Goal: Navigation & Orientation: Find specific page/section

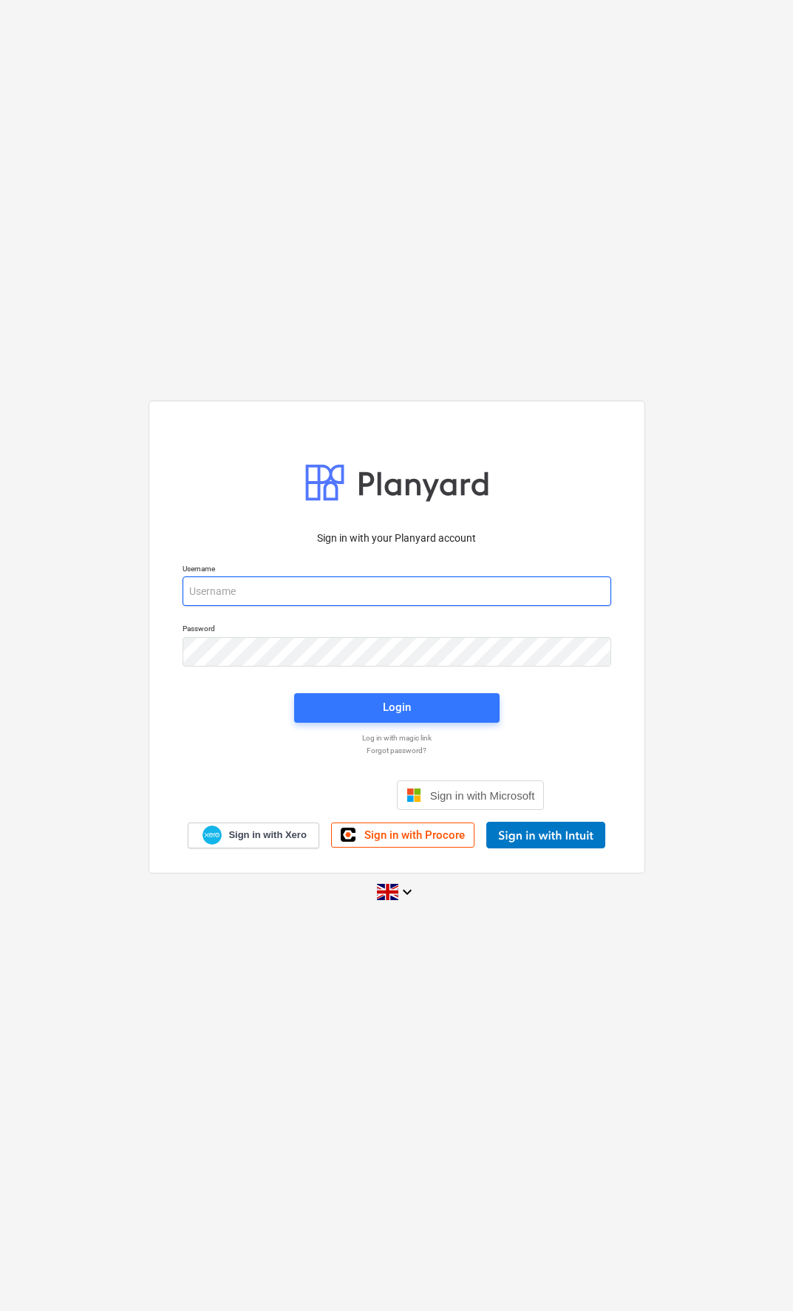
click at [526, 592] on input "email" at bounding box center [396, 591] width 429 height 30
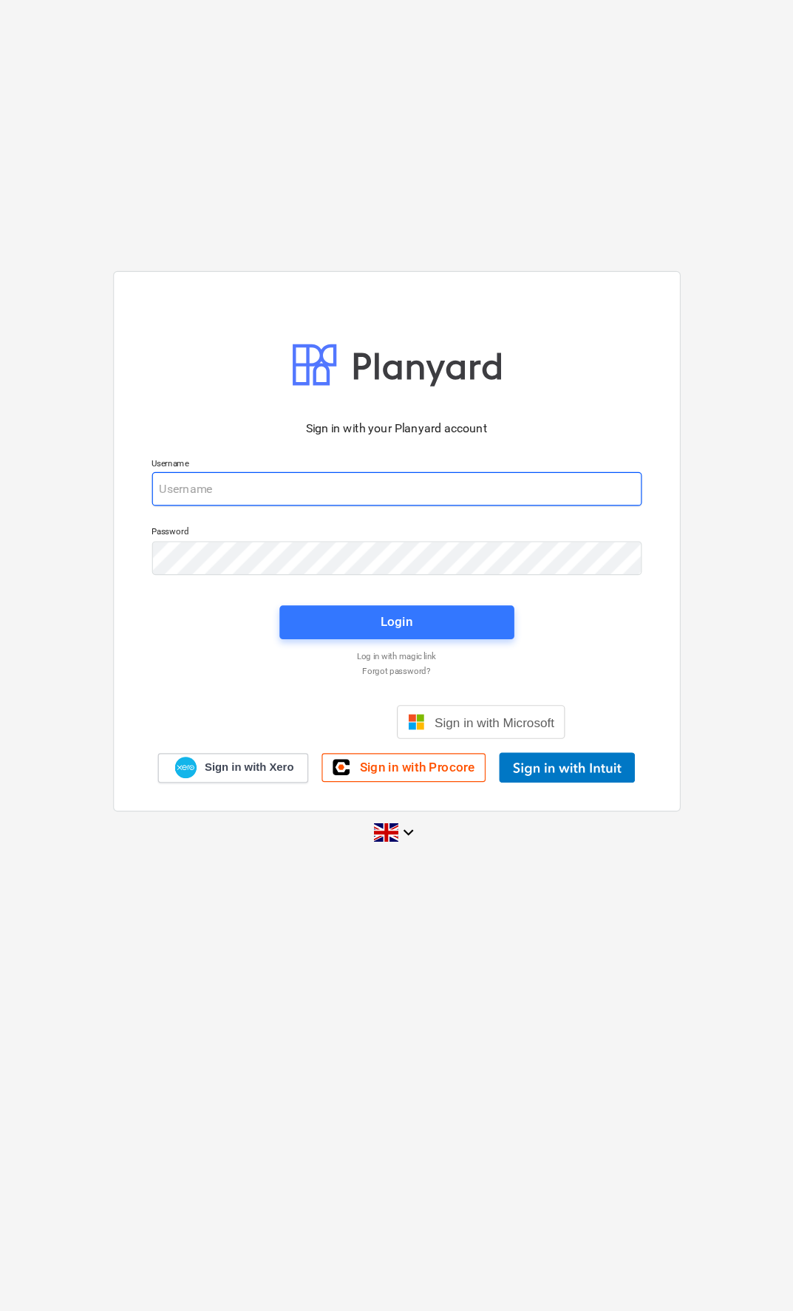
type input "qs@en-group.co.uk"
click at [405, 697] on span "Login" at bounding box center [397, 706] width 170 height 19
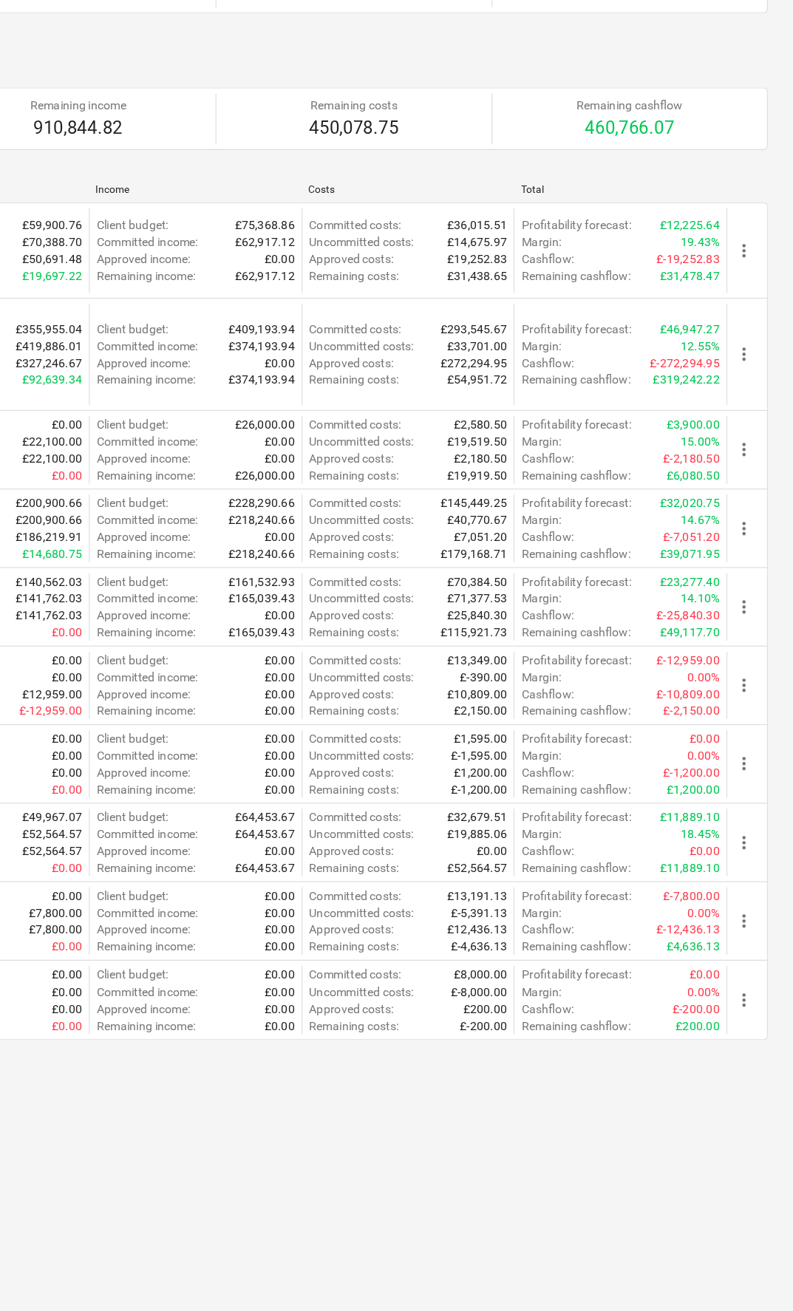
scroll to position [0, 218]
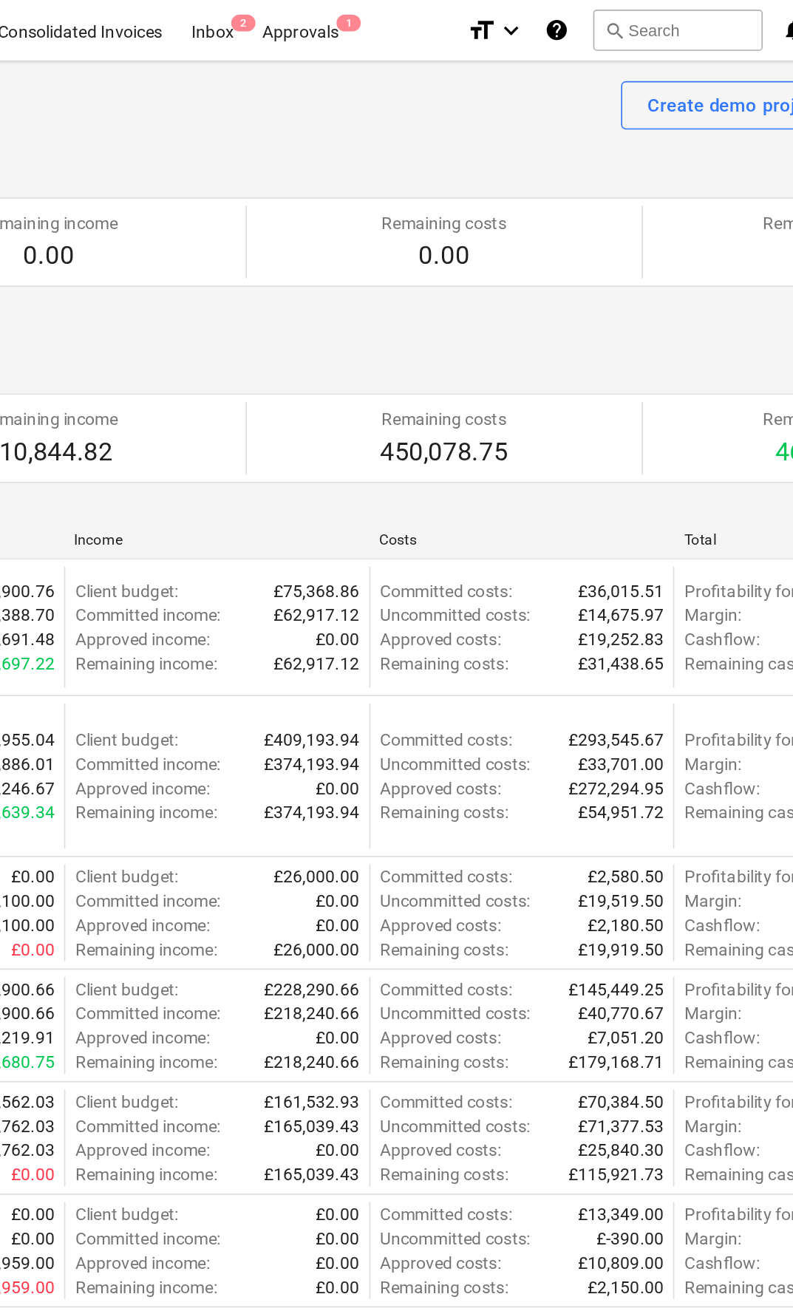
click at [289, 10] on div "Approvals 1" at bounding box center [321, 18] width 64 height 38
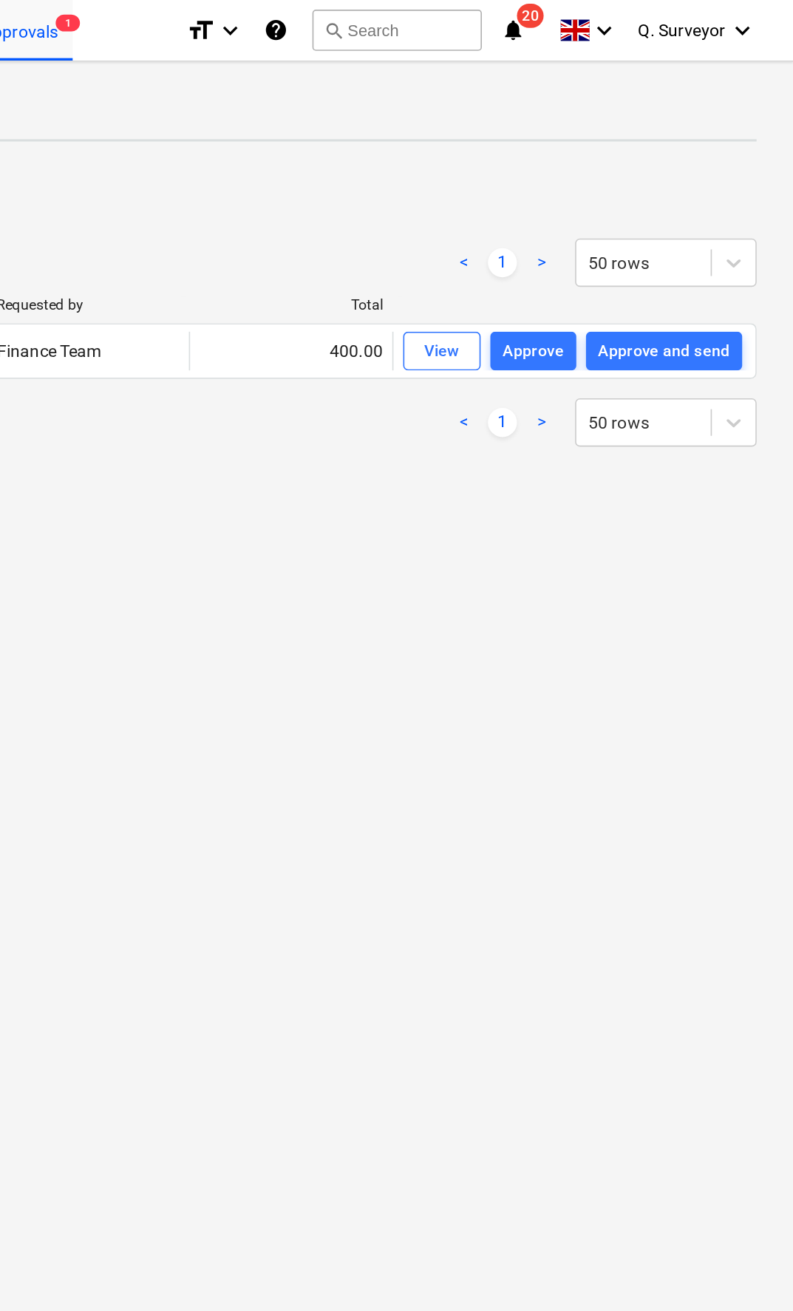
scroll to position [0, 218]
click at [674, 211] on div "Approve and send" at bounding box center [714, 214] width 81 height 17
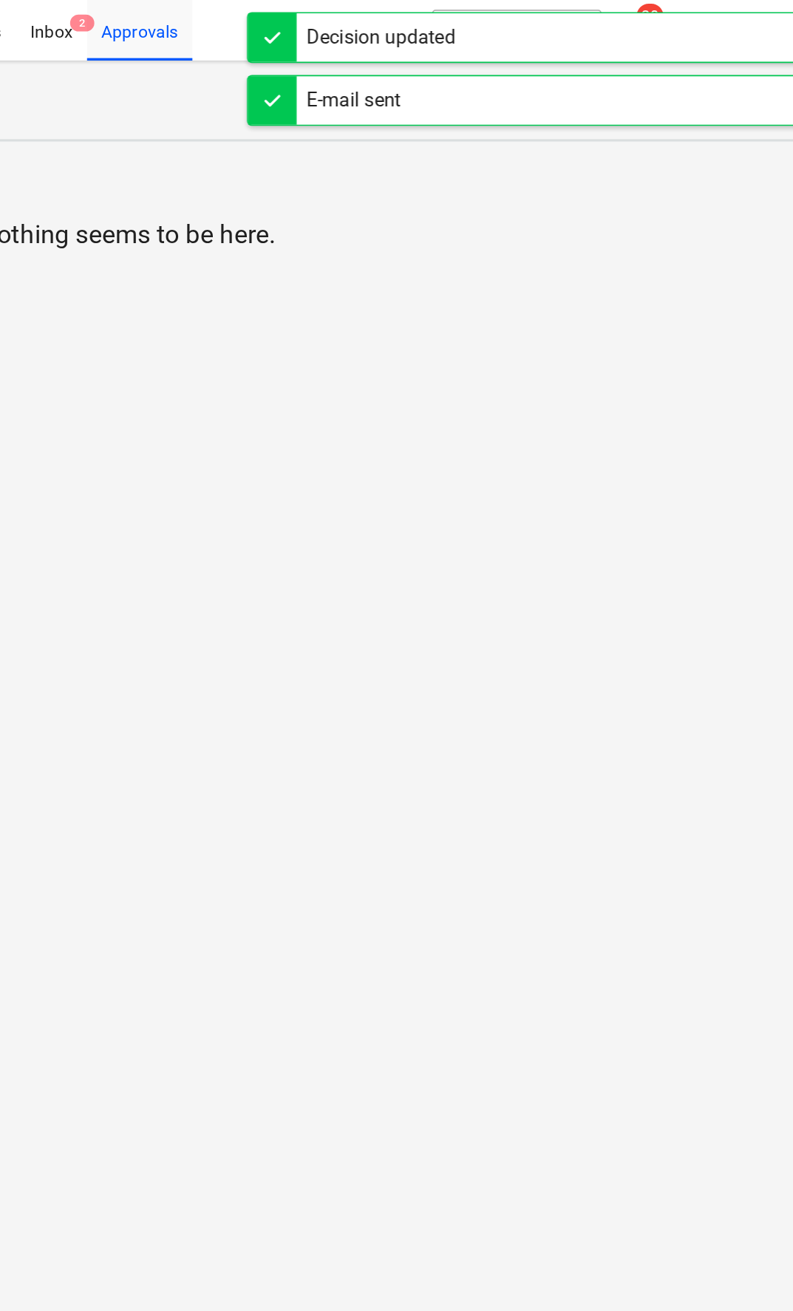
click at [289, 4] on div "Approvals" at bounding box center [321, 18] width 64 height 38
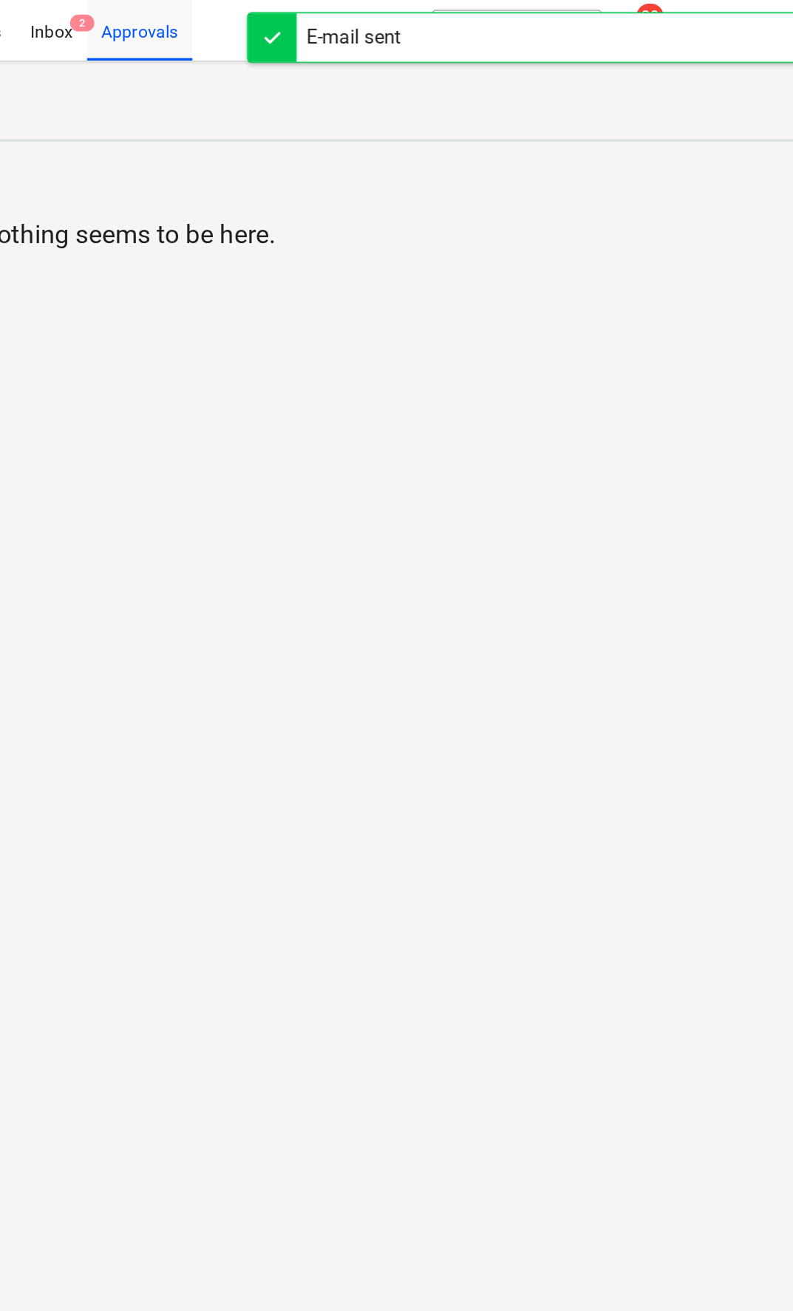
click at [245, 21] on div "Inbox 2" at bounding box center [267, 18] width 44 height 38
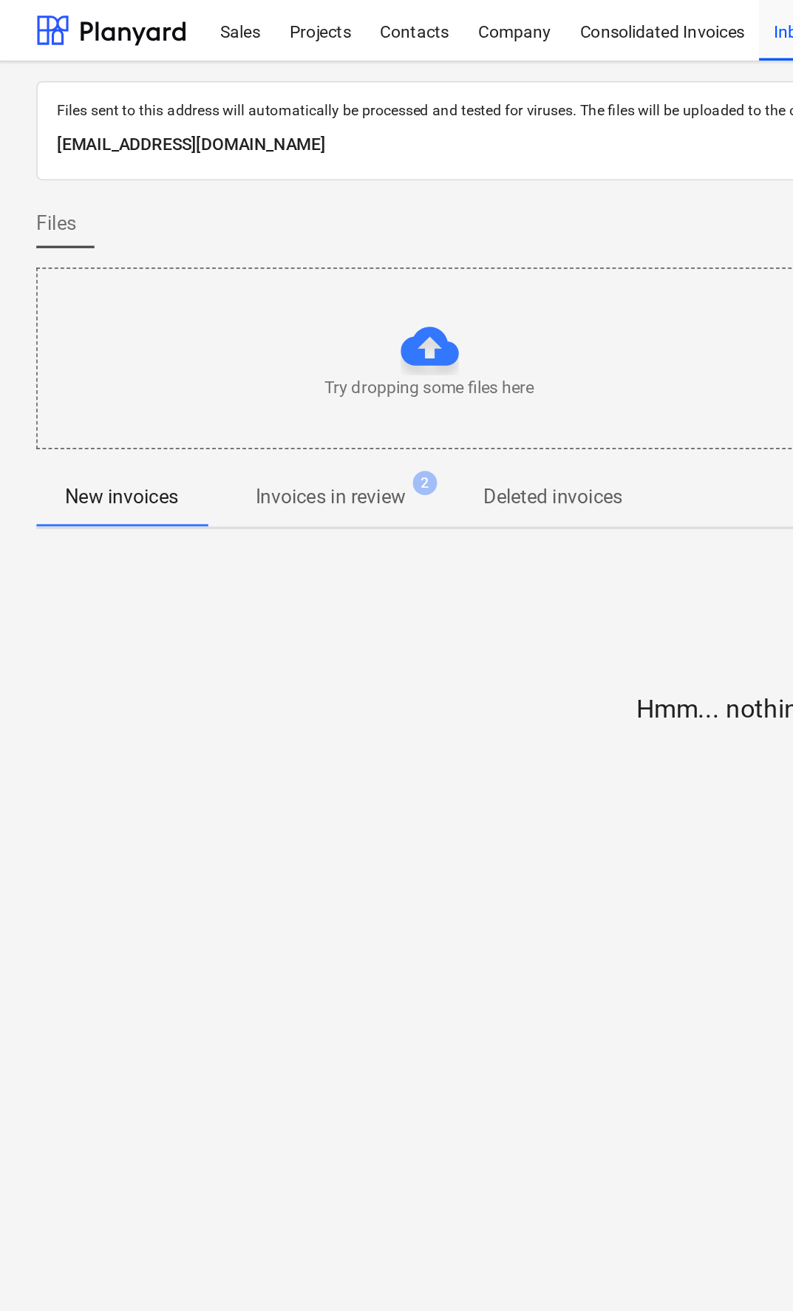
click at [197, 314] on span "Invoices in review 2" at bounding box center [201, 303] width 151 height 27
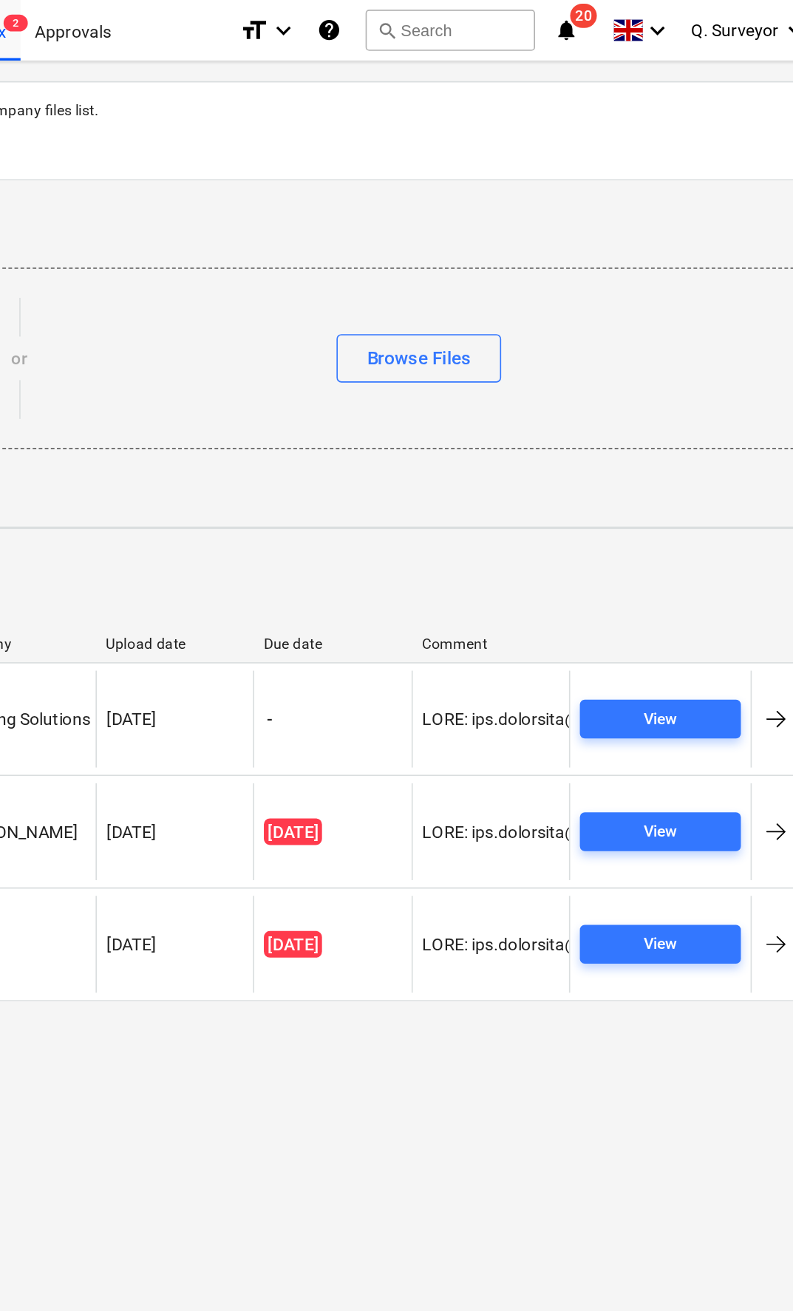
scroll to position [0, 218]
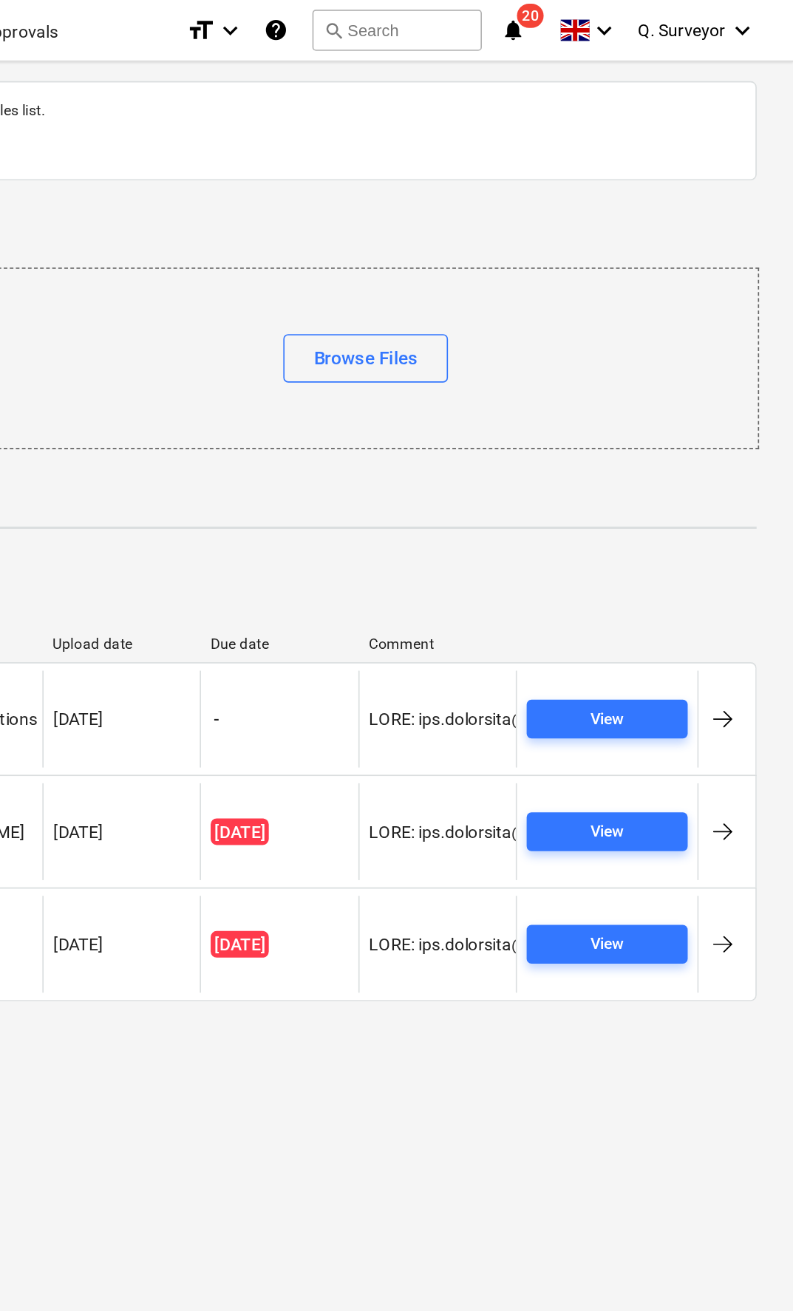
click at [669, 431] on div "View" at bounding box center [679, 439] width 21 height 17
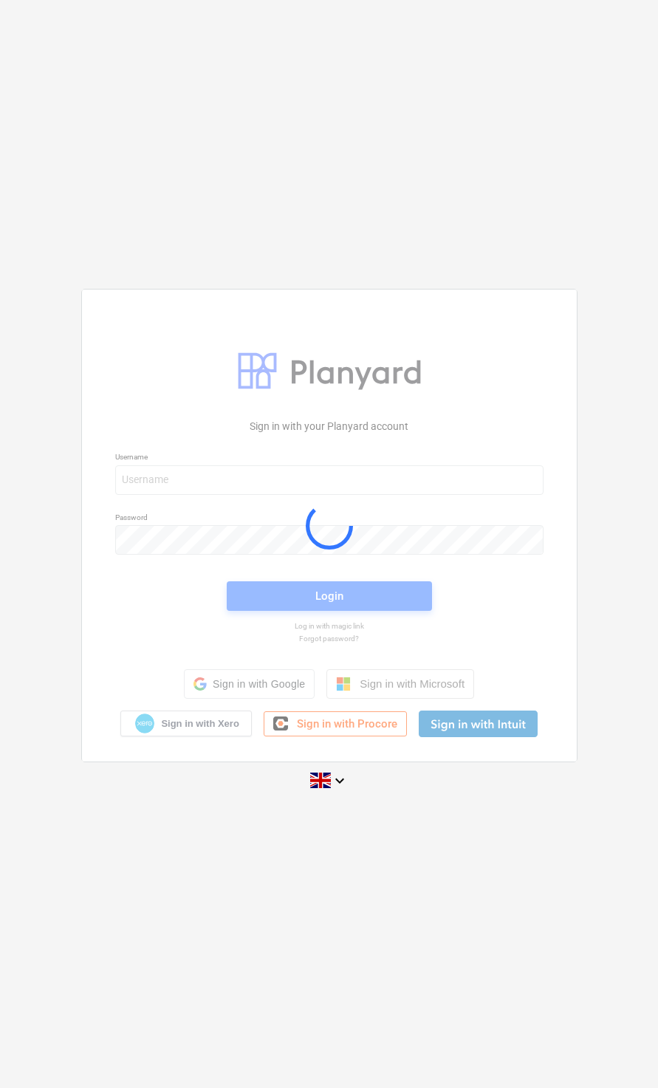
scroll to position [72, 0]
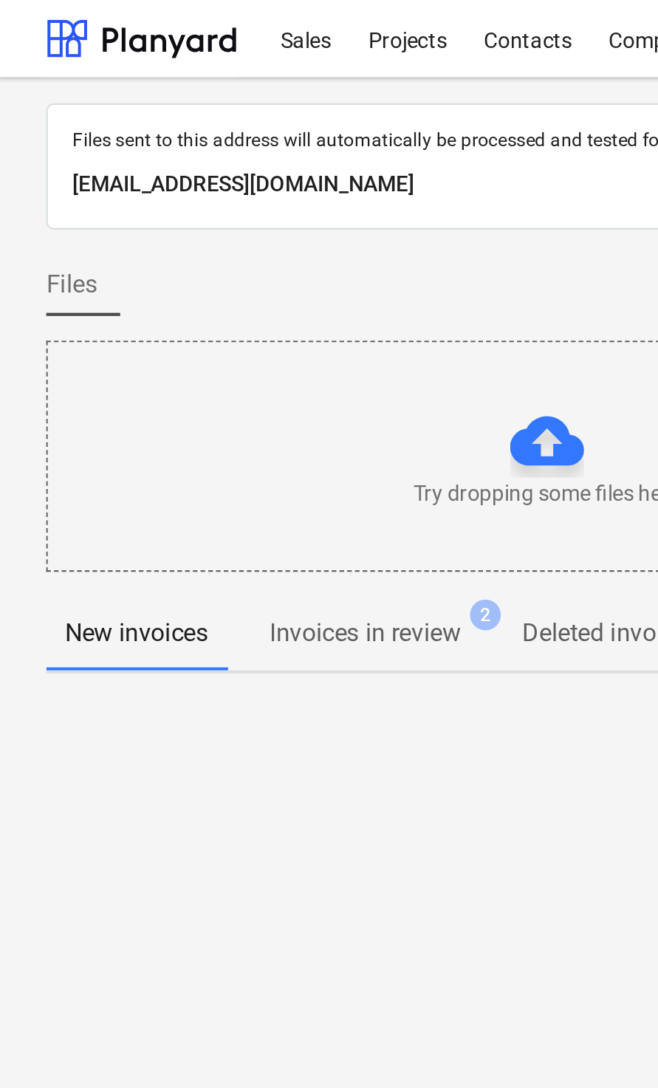
click at [200, 20] on div "Projects" at bounding box center [195, 18] width 55 height 38
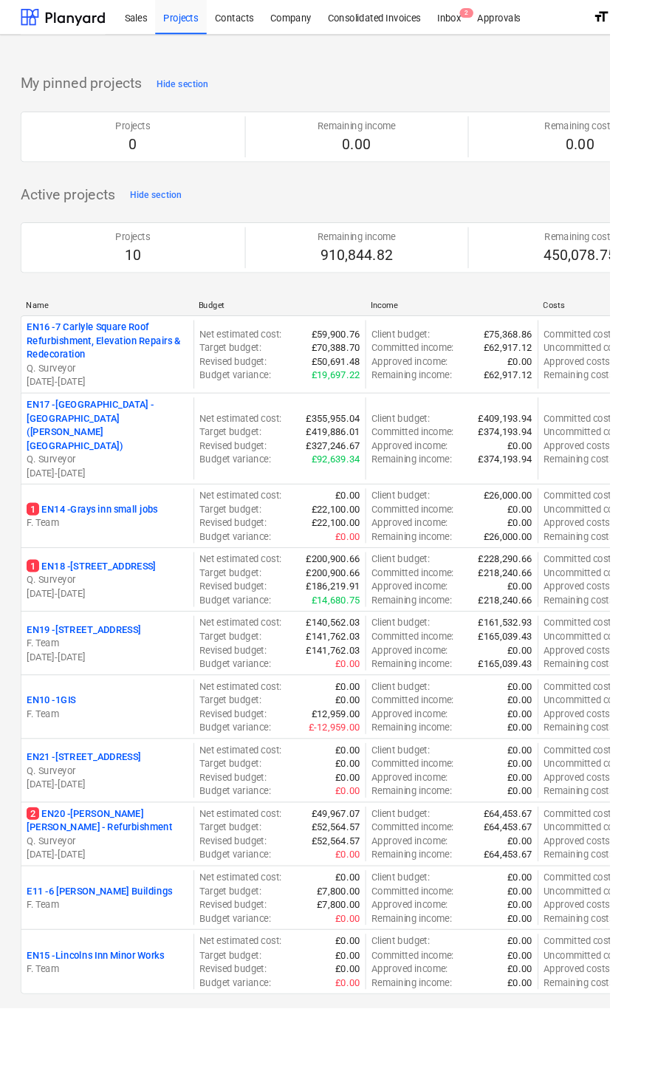
click at [475, 24] on div "Inbox 2" at bounding box center [485, 18] width 44 height 38
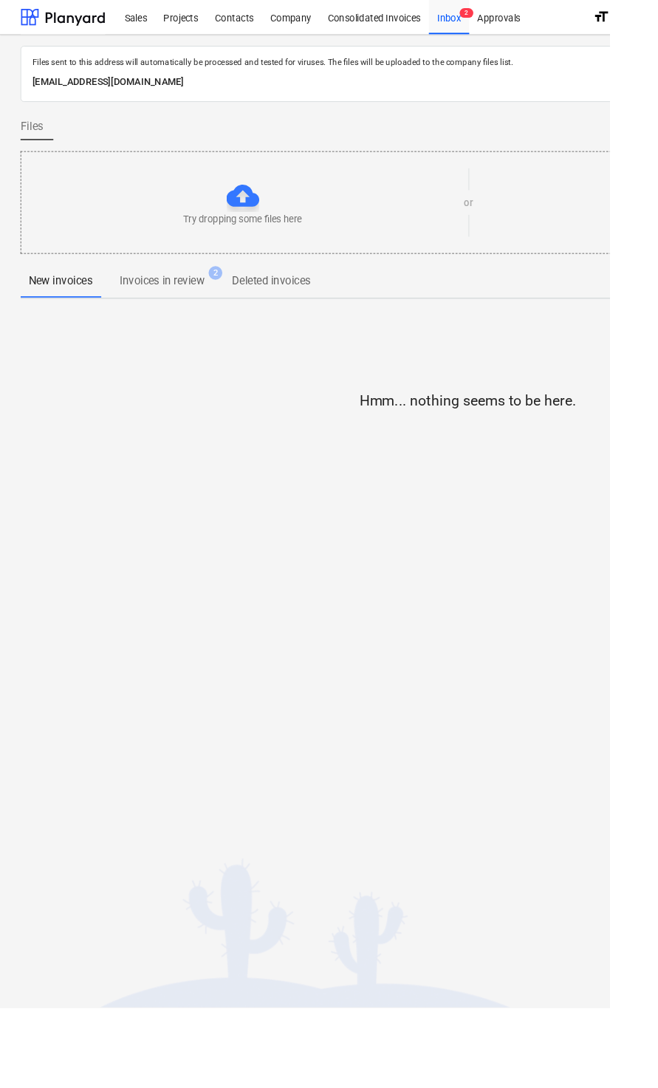
scroll to position [0, 26]
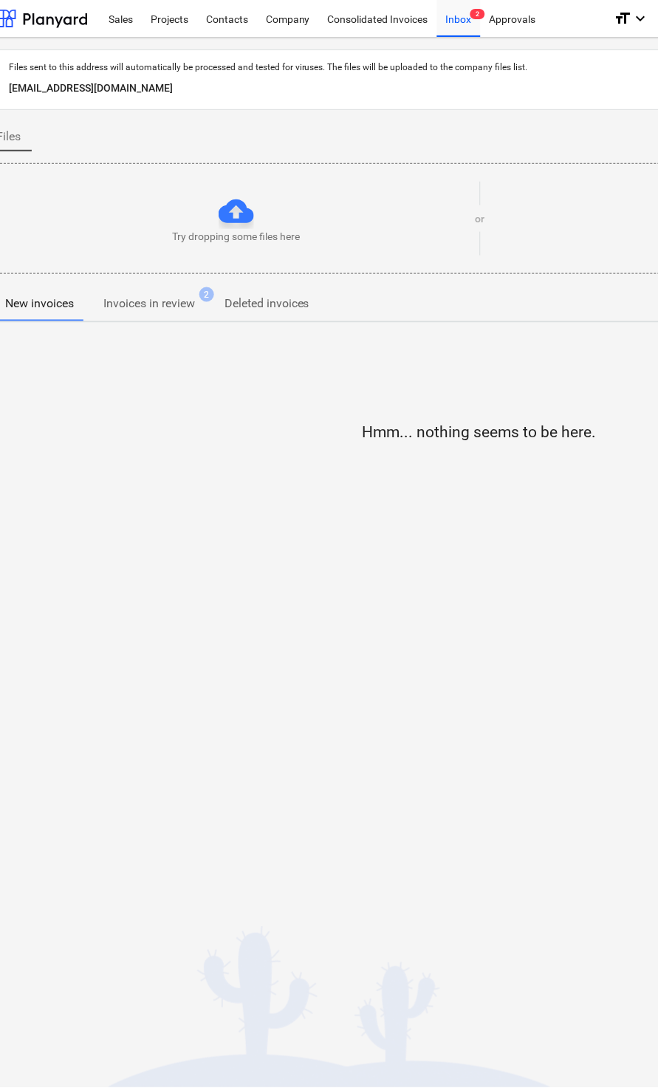
click at [166, 25] on div "Projects" at bounding box center [169, 18] width 55 height 38
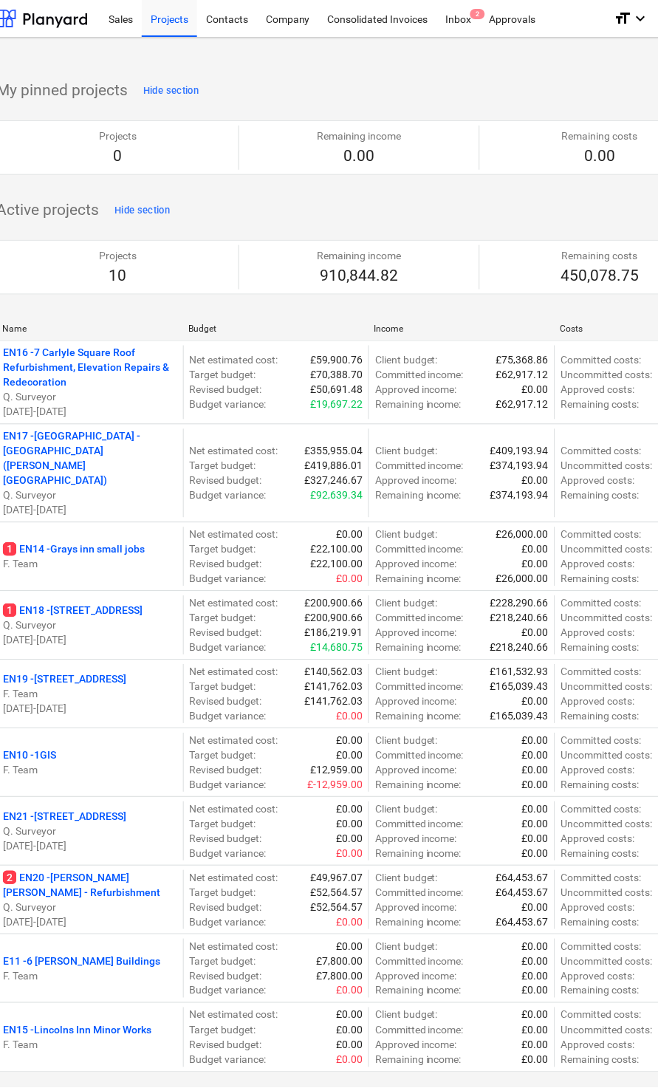
click at [385, 22] on div "Consolidated Invoices" at bounding box center [378, 18] width 118 height 38
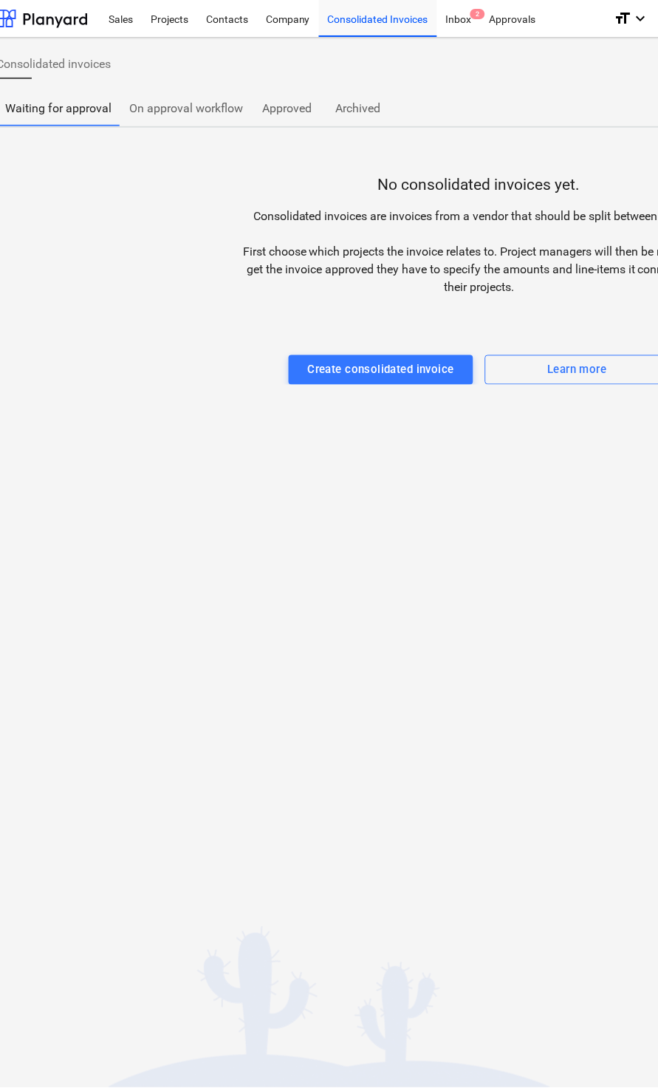
click at [174, 35] on div "Projects" at bounding box center [169, 18] width 55 height 38
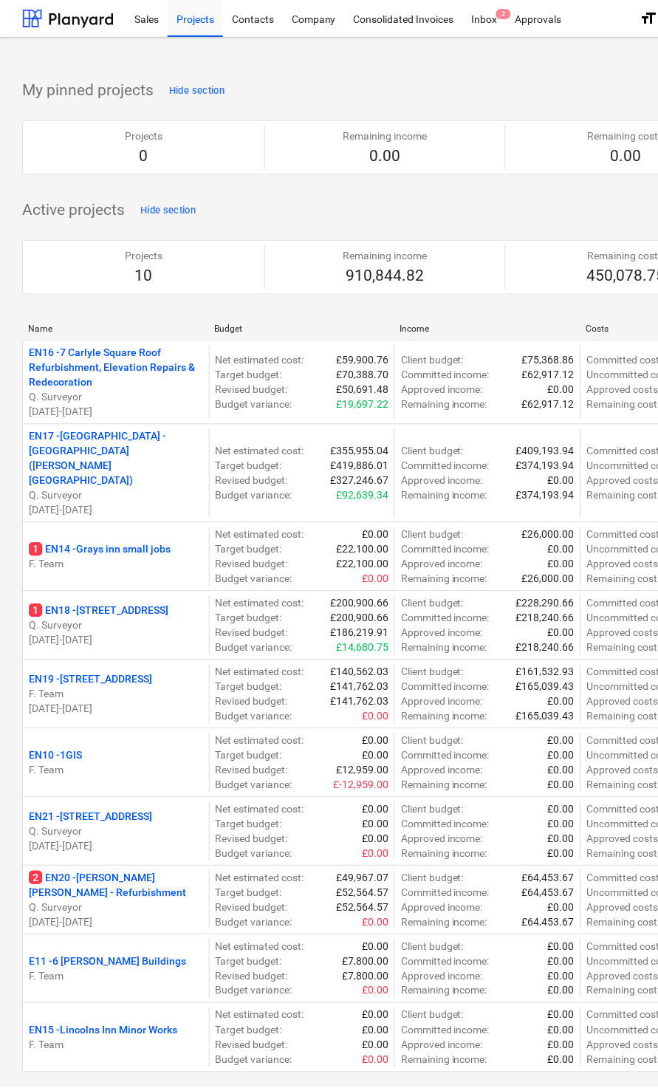
click at [108, 672] on p "EN19 - [STREET_ADDRESS]" at bounding box center [90, 679] width 123 height 15
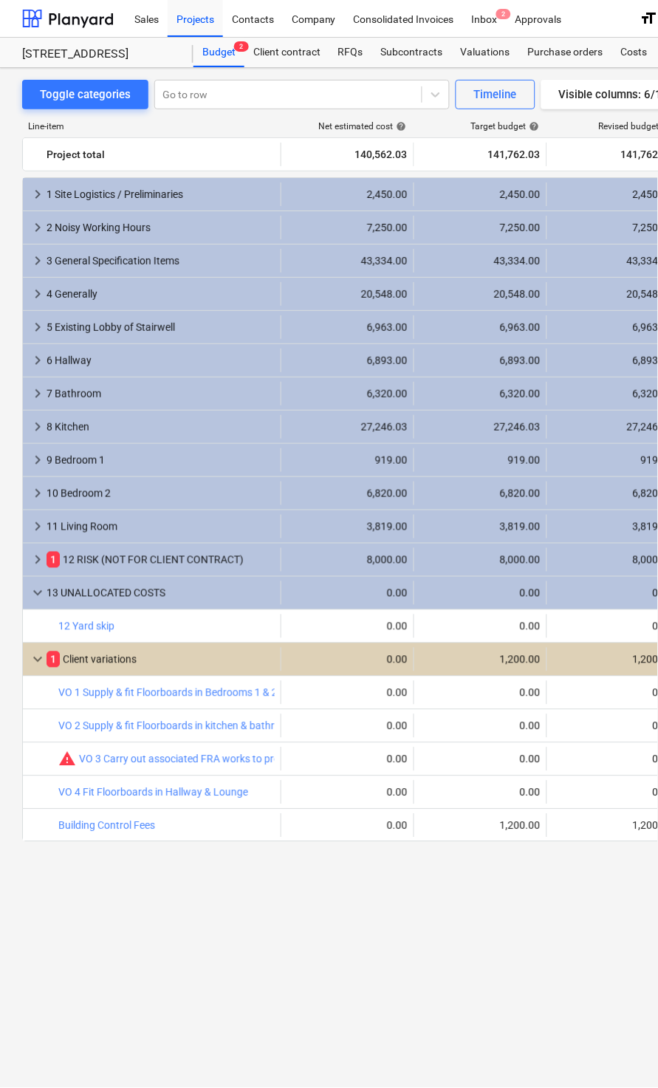
click at [314, 26] on div "Company" at bounding box center [314, 18] width 62 height 38
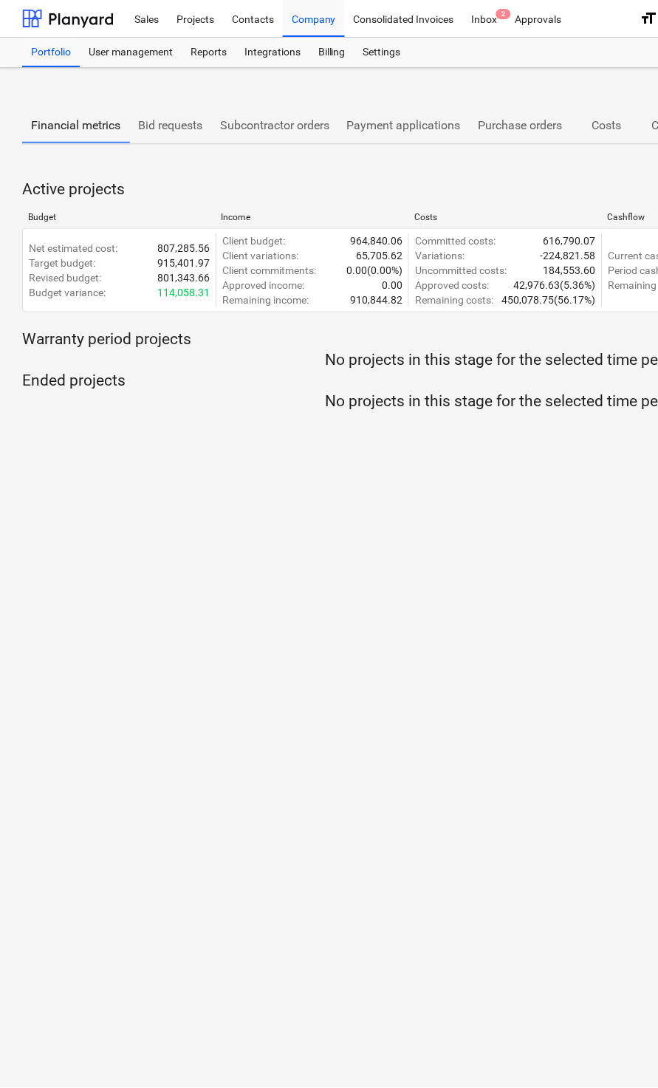
click at [513, 134] on p "Purchase orders" at bounding box center [521, 126] width 84 height 18
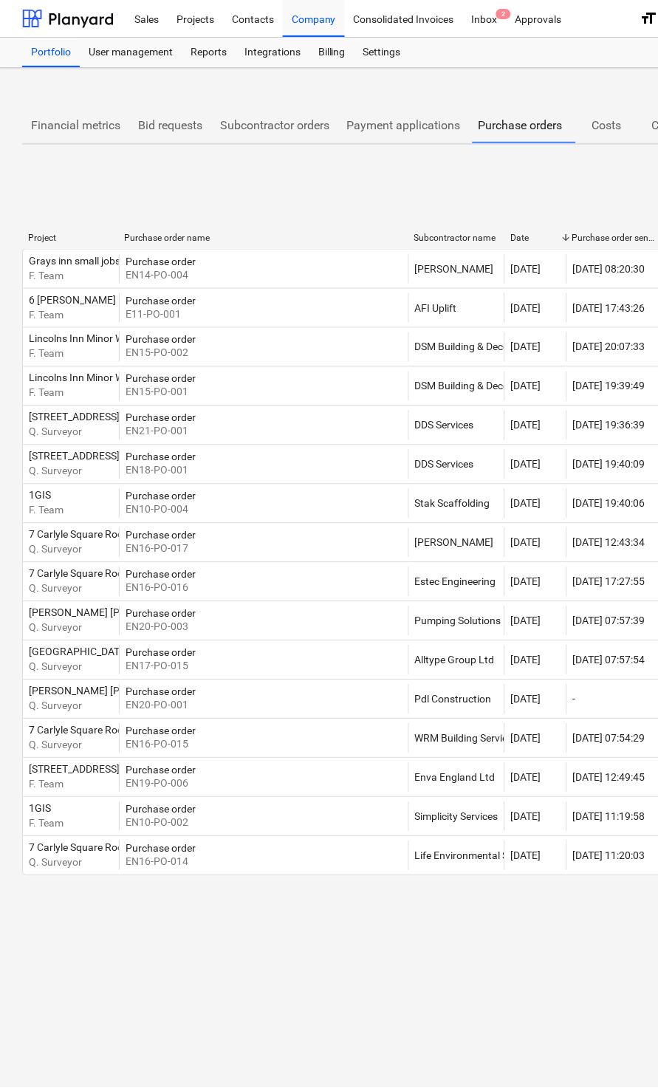
click at [301, 140] on button "Subcontractor orders" at bounding box center [274, 125] width 127 height 35
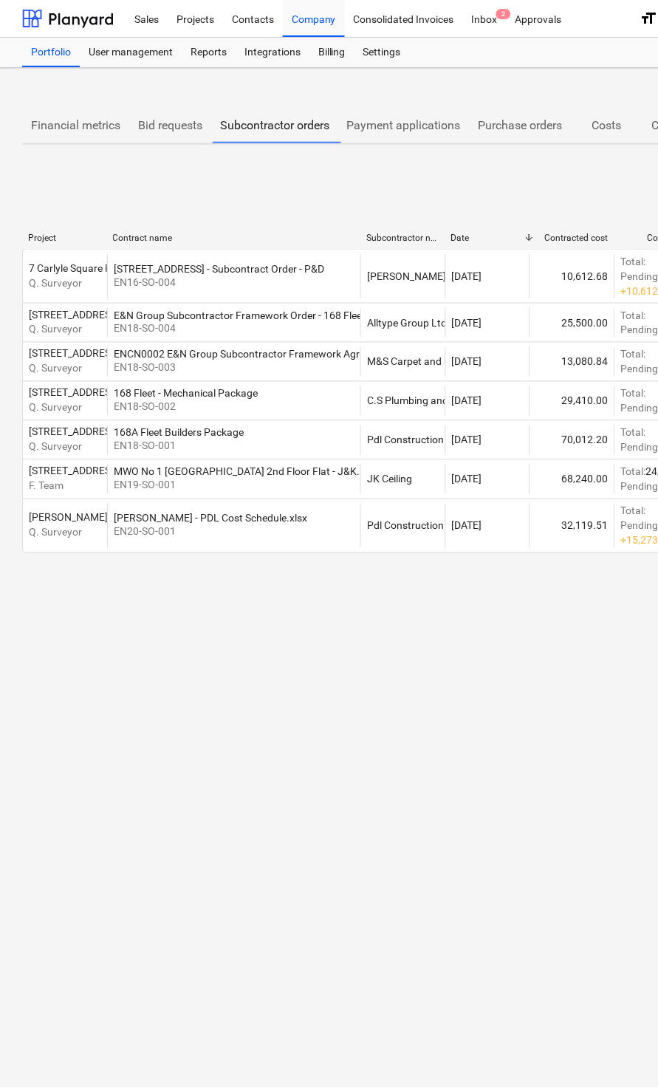
click at [497, 129] on p "Purchase orders" at bounding box center [521, 126] width 84 height 18
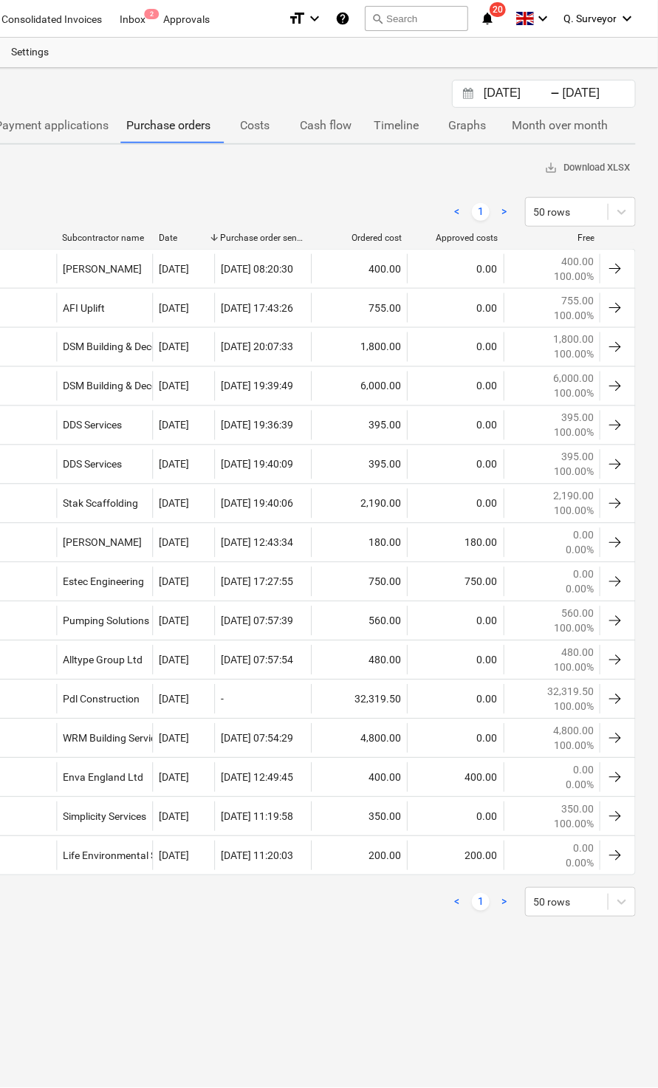
scroll to position [0, 352]
click at [610, 276] on div at bounding box center [616, 269] width 18 height 18
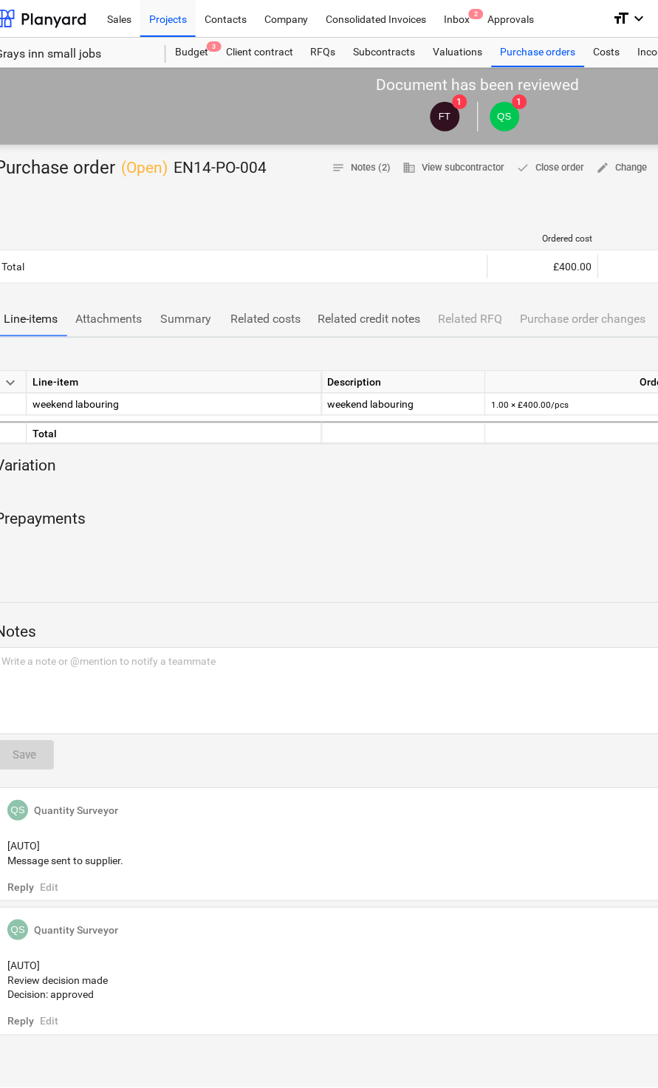
scroll to position [0, 49]
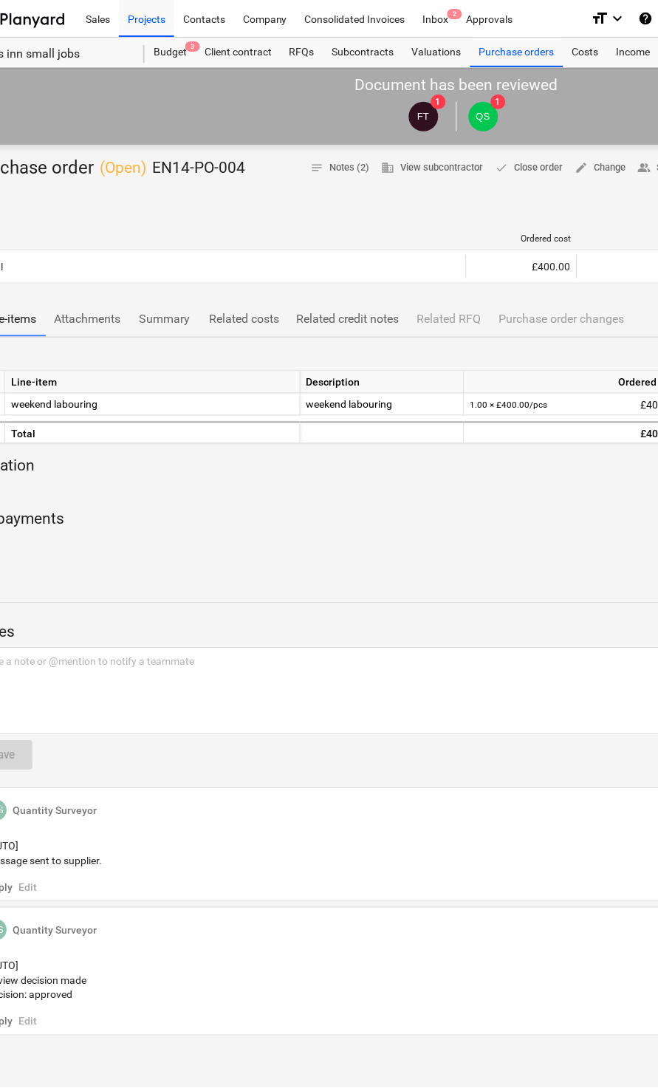
click at [175, 328] on span "Summary" at bounding box center [164, 319] width 71 height 27
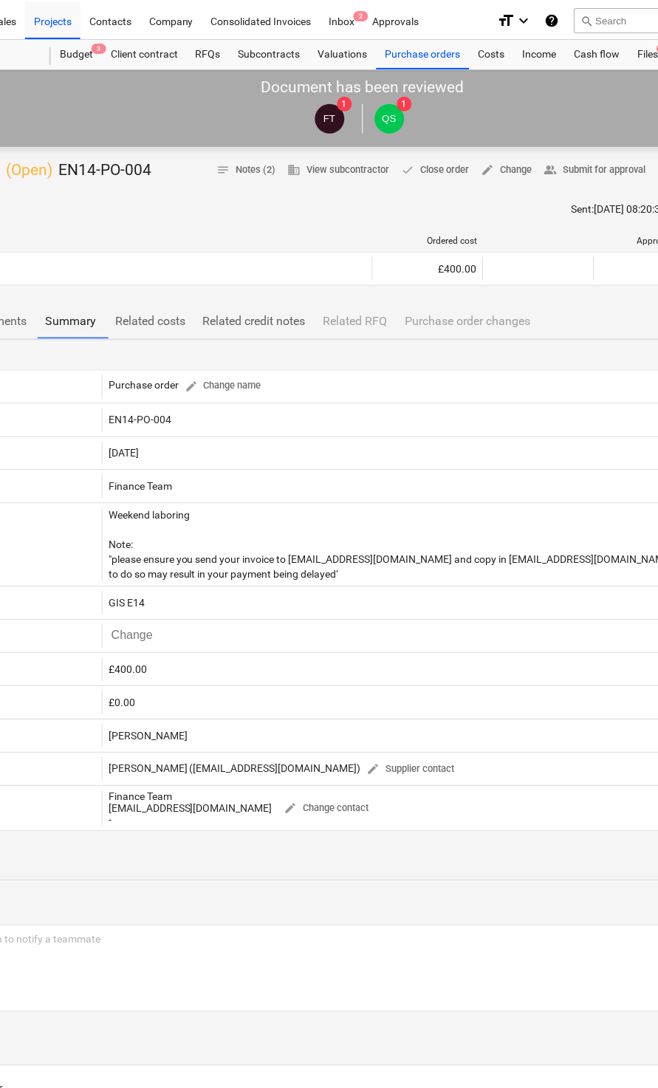
scroll to position [0, 143]
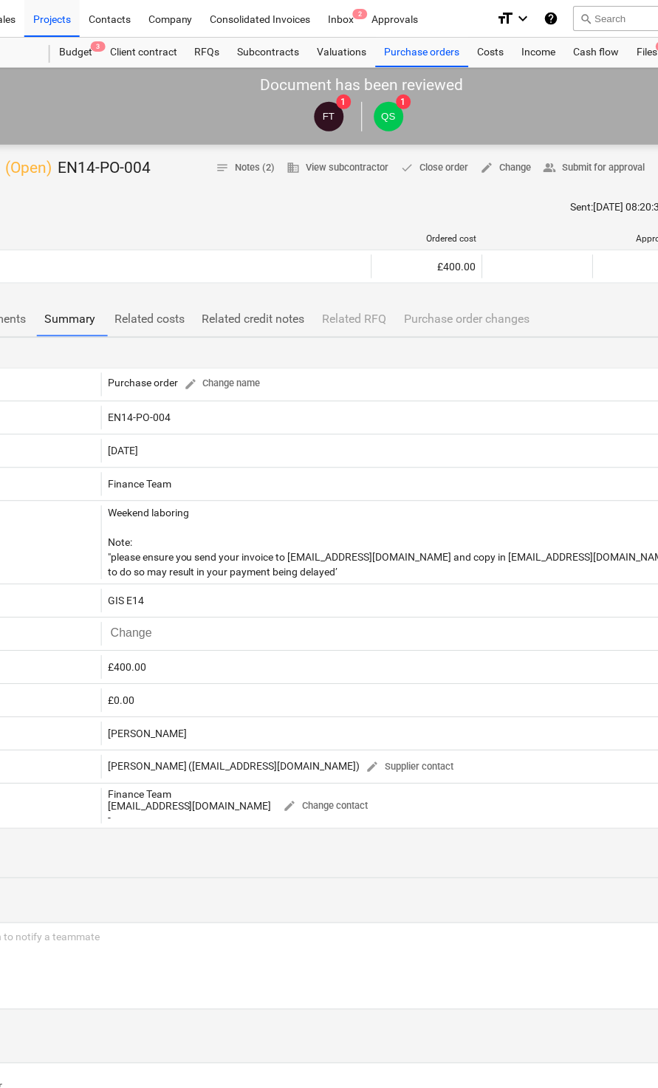
click at [174, 20] on div "Company" at bounding box center [171, 18] width 62 height 38
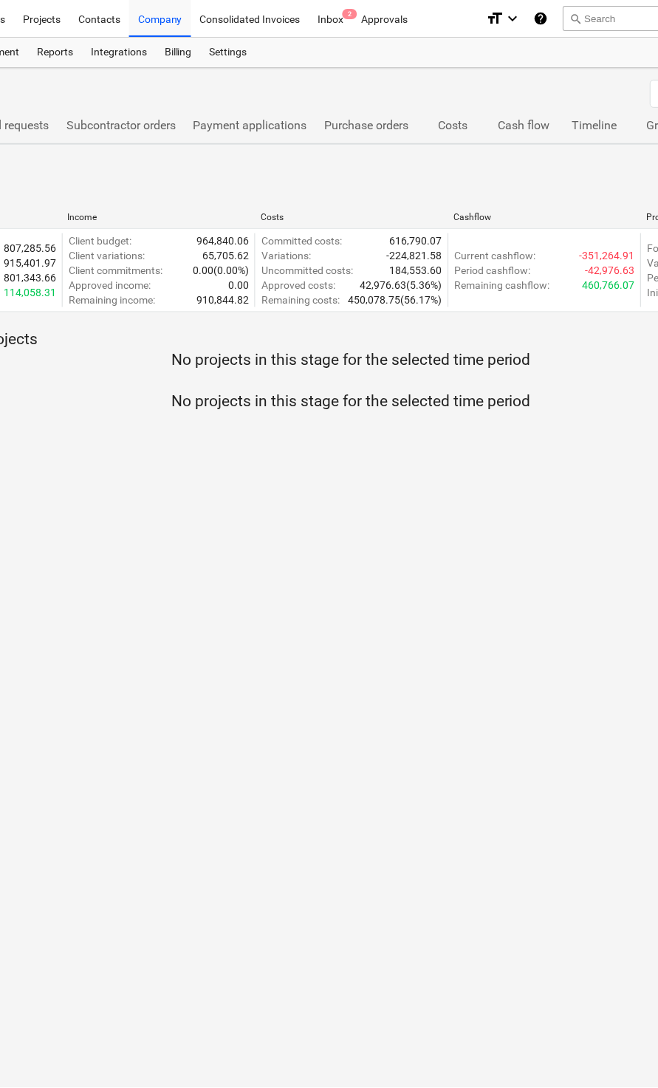
scroll to position [0, 94]
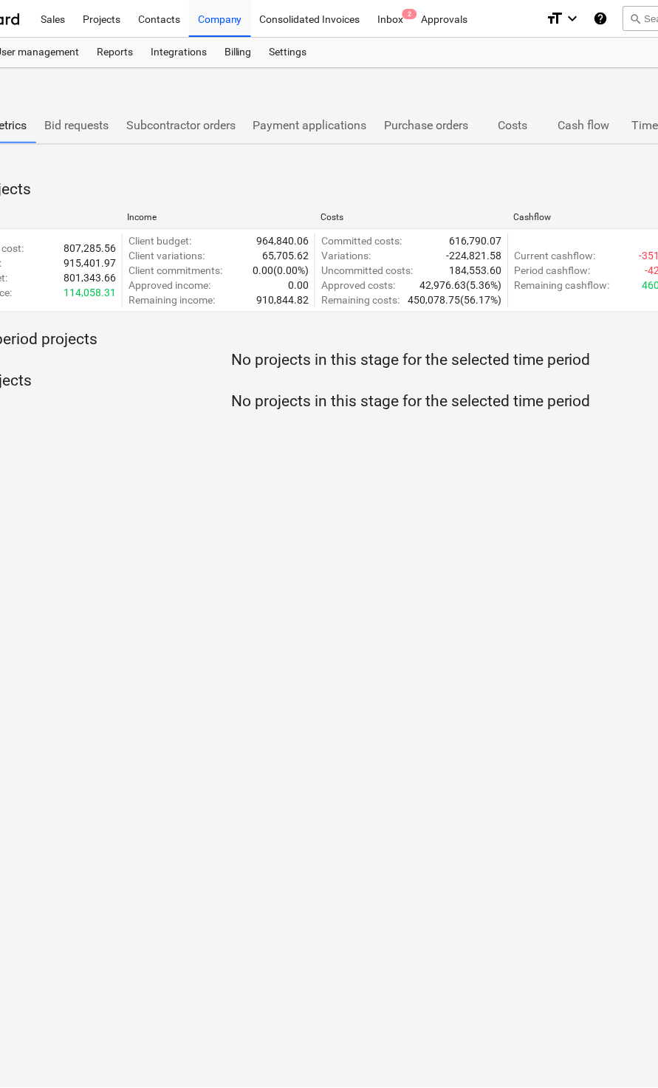
click at [517, 132] on p "Costs" at bounding box center [513, 126] width 53 height 18
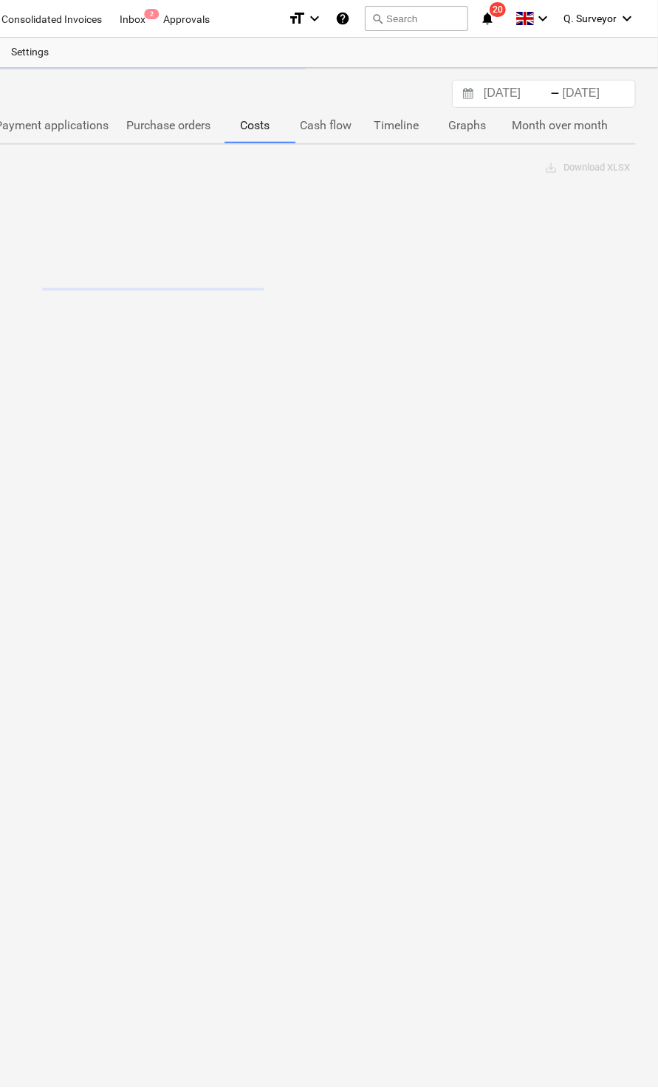
scroll to position [0, 352]
click at [191, 128] on p "Purchase orders" at bounding box center [169, 126] width 84 height 18
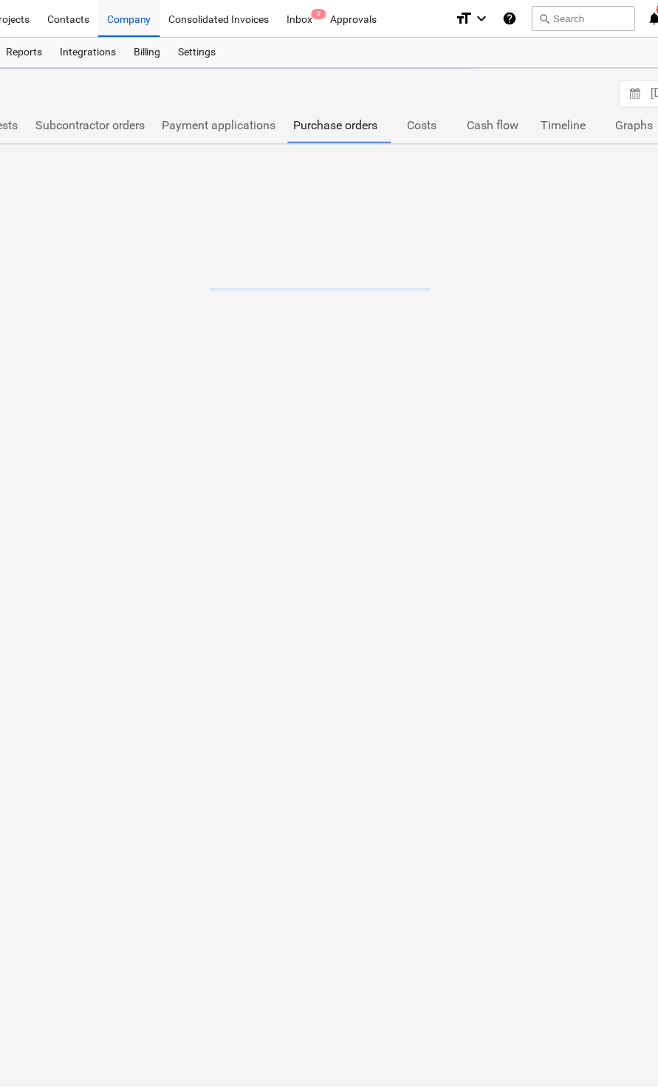
scroll to position [0, 175]
click at [227, 143] on button "Payment applications" at bounding box center [229, 125] width 132 height 35
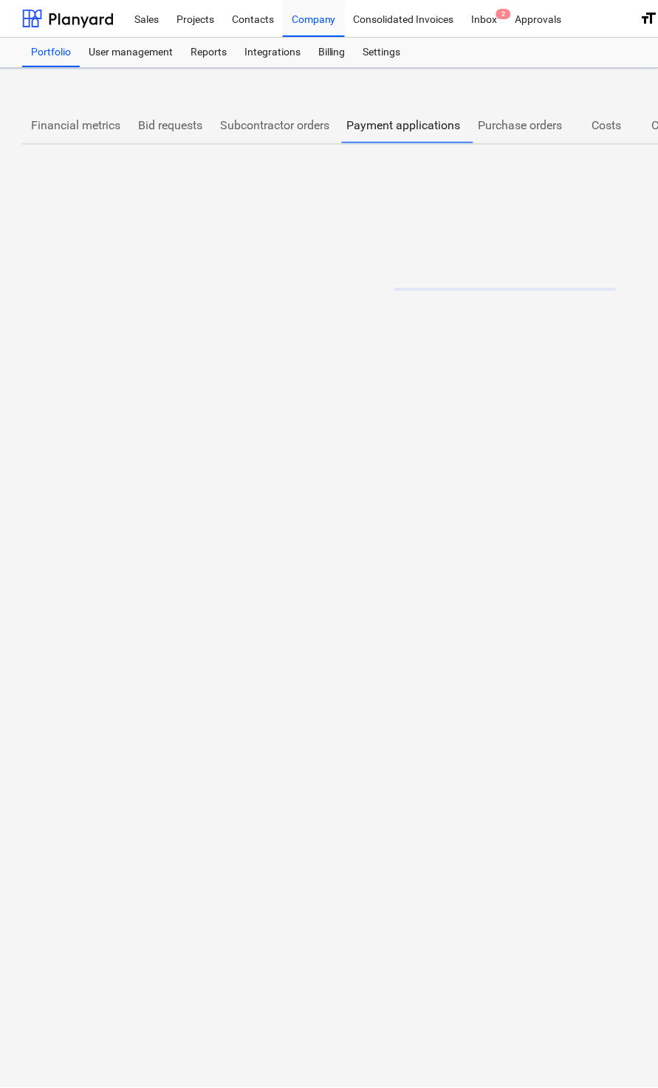
click at [245, 133] on p "Subcontractor orders" at bounding box center [274, 126] width 109 height 18
click at [54, 128] on p "Financial metrics" at bounding box center [75, 126] width 89 height 18
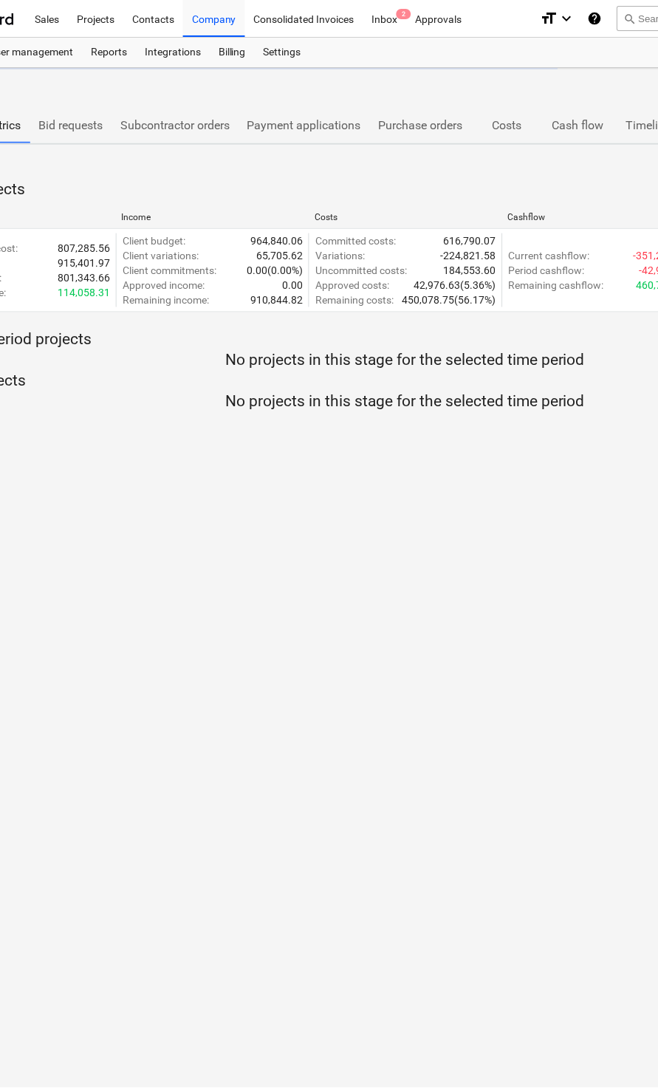
scroll to position [0, 97]
click at [420, 132] on p "Purchase orders" at bounding box center [424, 126] width 84 height 18
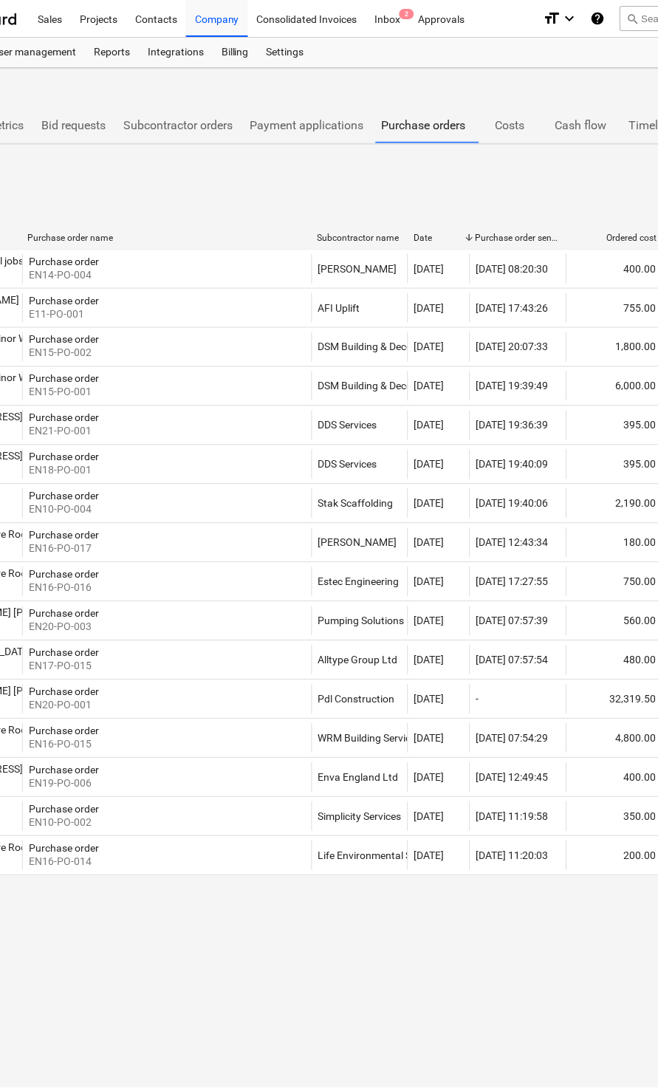
click at [516, 137] on span "Costs" at bounding box center [510, 125] width 71 height 27
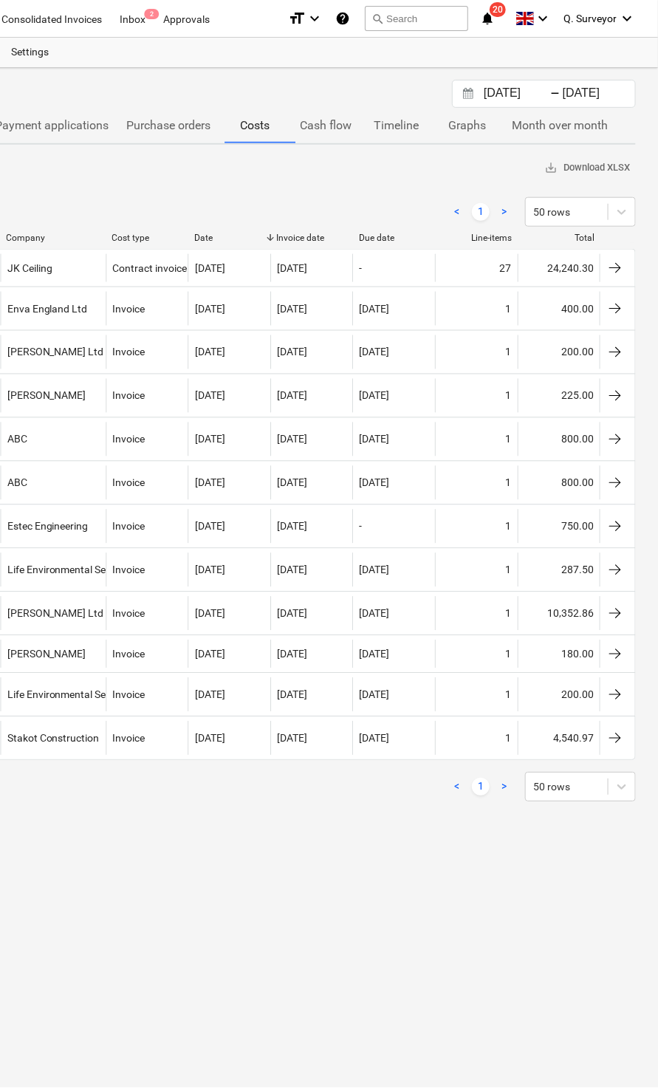
scroll to position [0, 352]
click at [616, 262] on div at bounding box center [616, 268] width 18 height 18
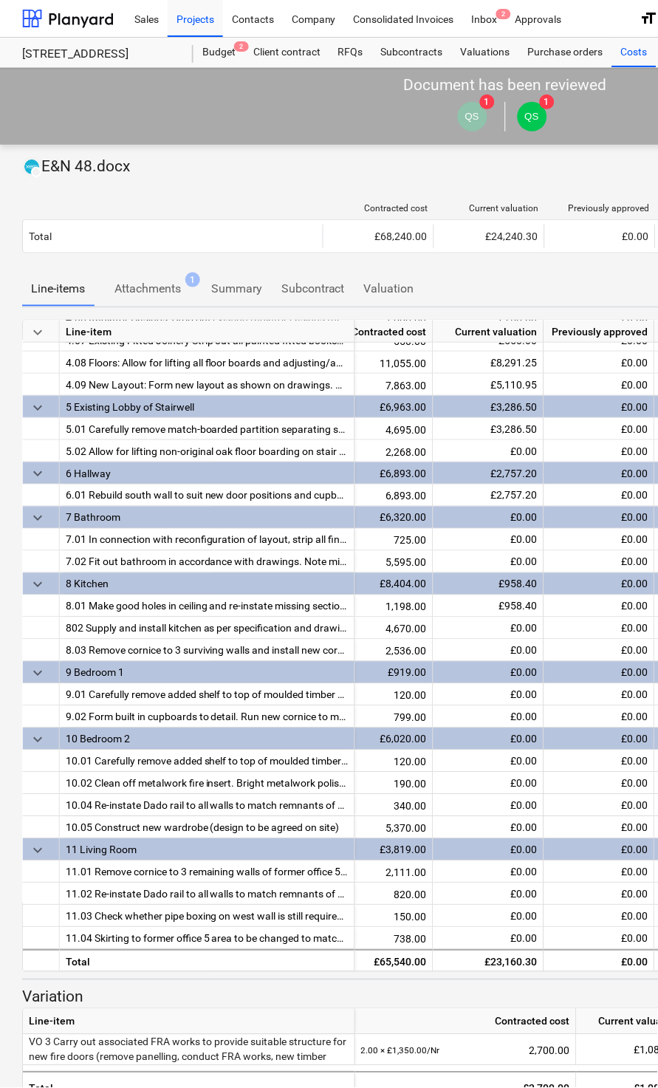
click at [152, 286] on p "Attachments" at bounding box center [148, 289] width 66 height 18
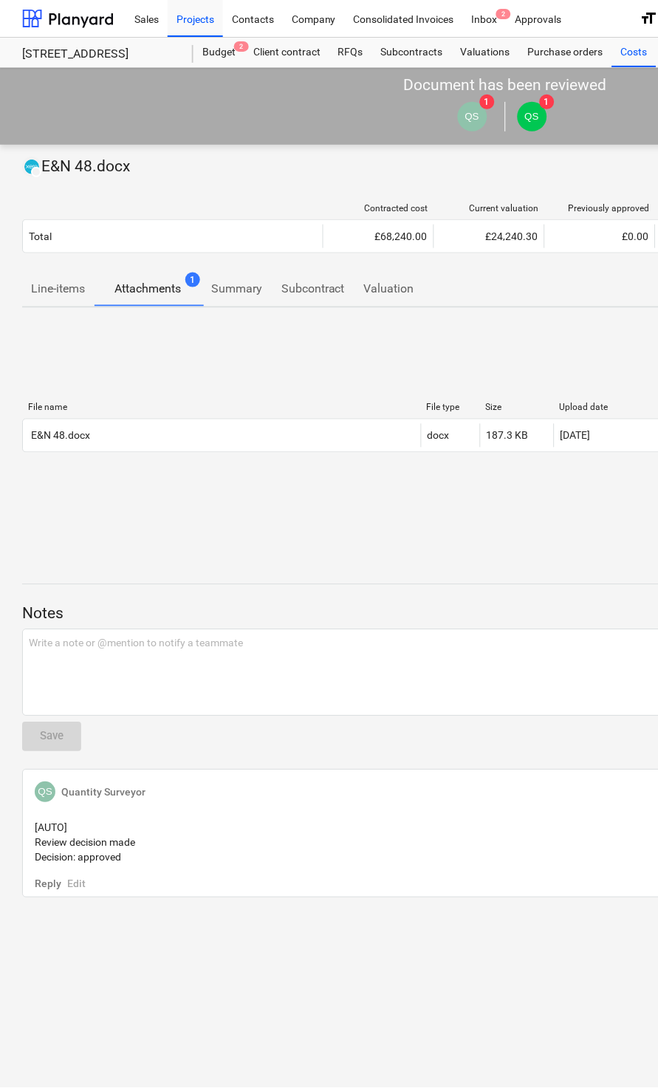
click at [117, 443] on div "E&N 48.docx" at bounding box center [222, 436] width 398 height 24
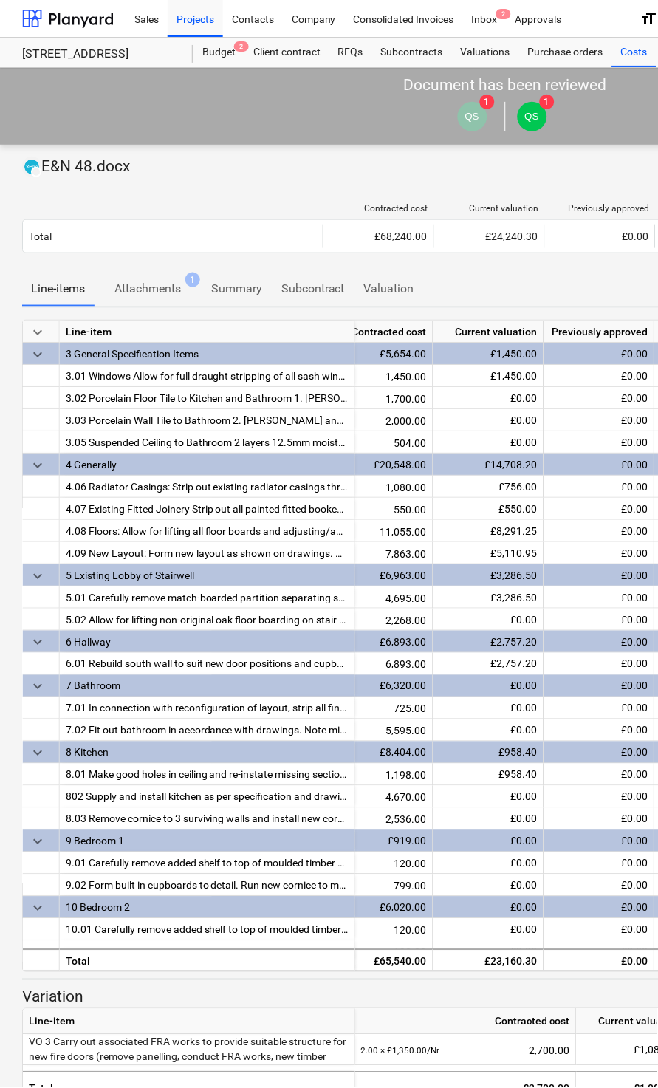
scroll to position [0, 143]
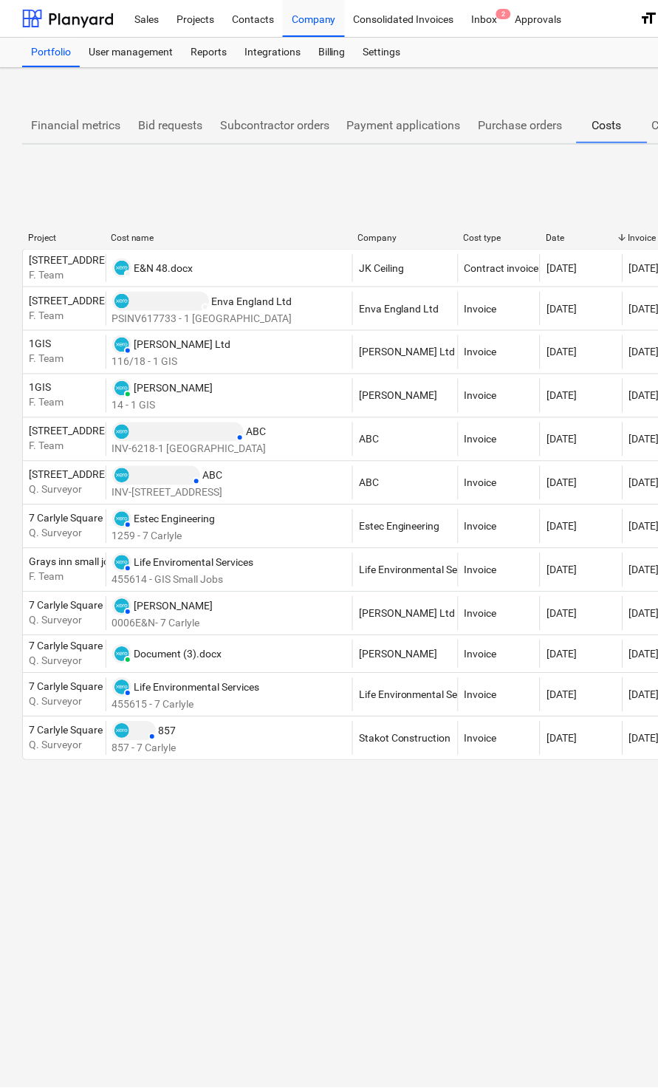
click at [252, 28] on div "Contacts" at bounding box center [253, 18] width 60 height 38
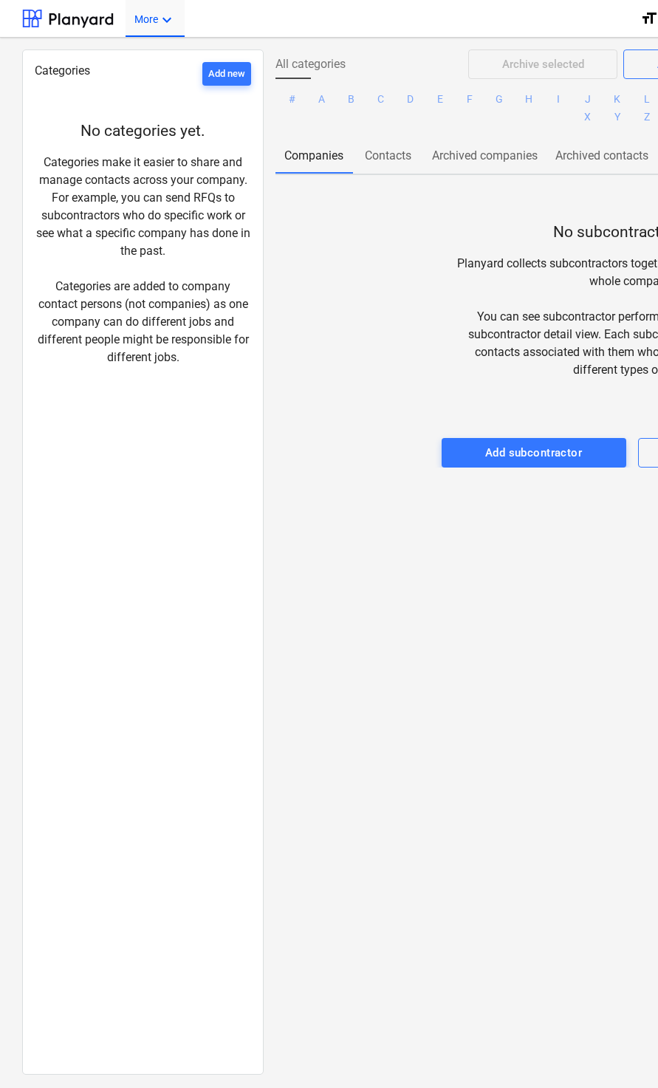
scroll to position [0, 35]
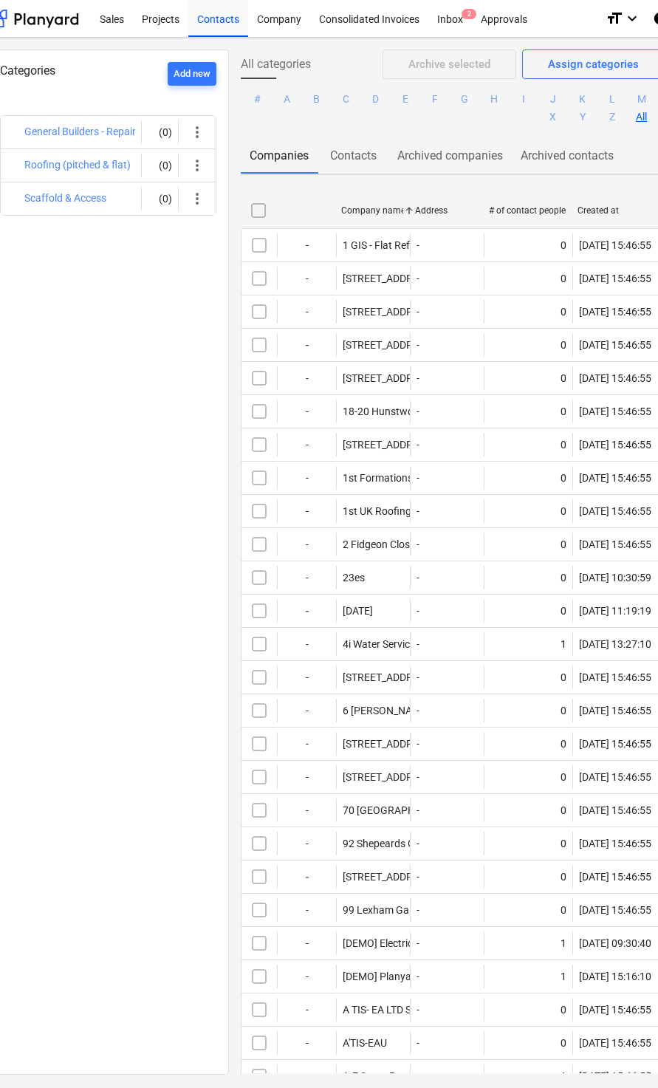
click at [168, 24] on div "Projects" at bounding box center [160, 18] width 55 height 38
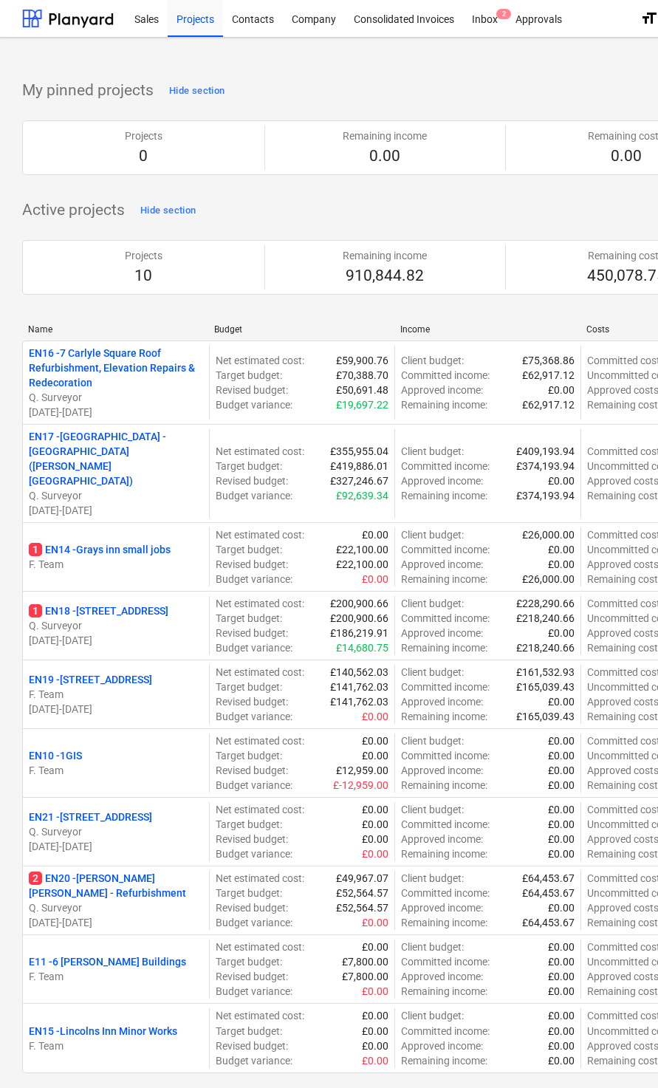
click at [109, 460] on p "EN17 - North Kent College - Hadlow College (Peter Webster Building and Garden C…" at bounding box center [116, 458] width 174 height 59
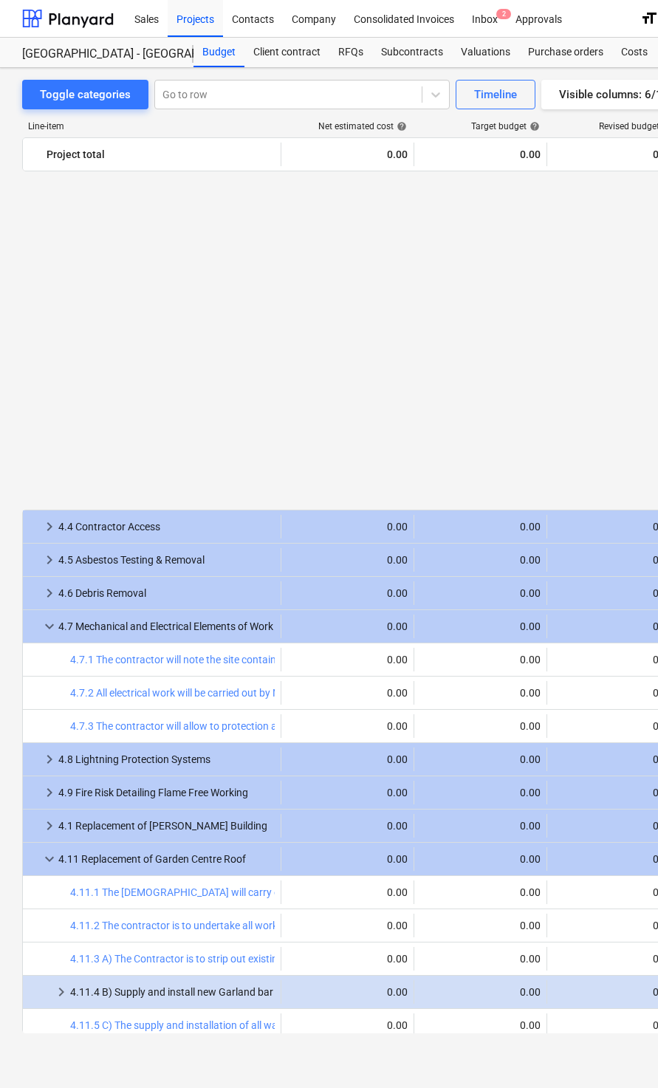
scroll to position [1017, 0]
